Goal: Go to known website: Access a specific website the user already knows

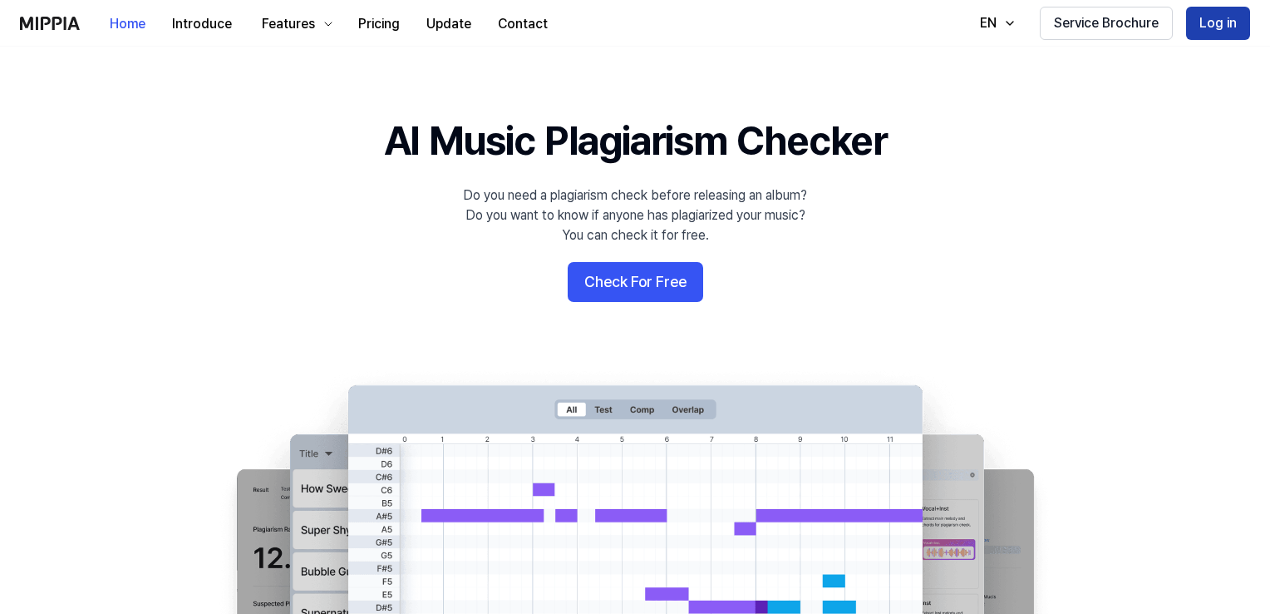
click at [1206, 24] on button "Log in" at bounding box center [1219, 23] width 64 height 33
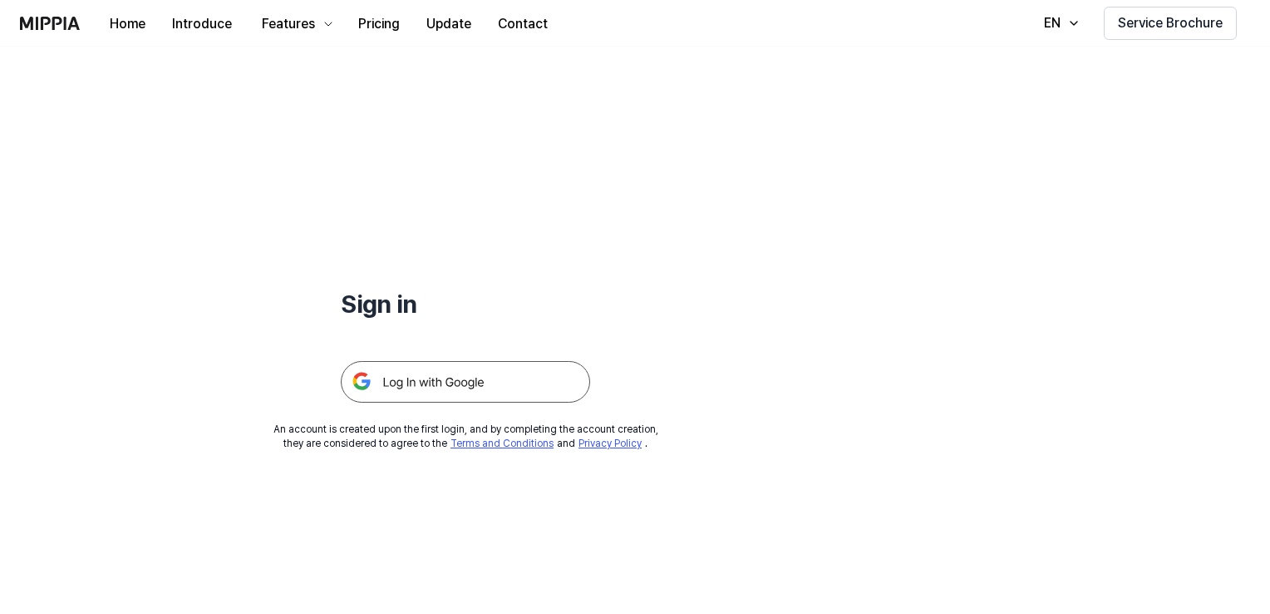
click at [535, 390] on img at bounding box center [465, 382] width 249 height 42
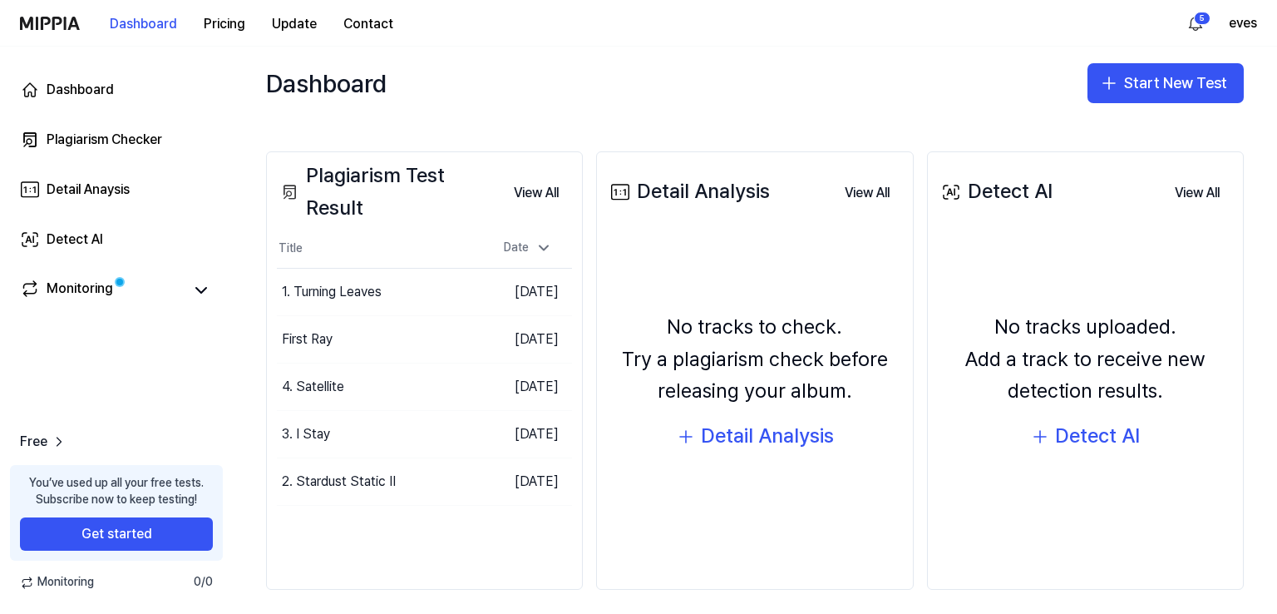
scroll to position [166, 0]
